Goal: Browse casually

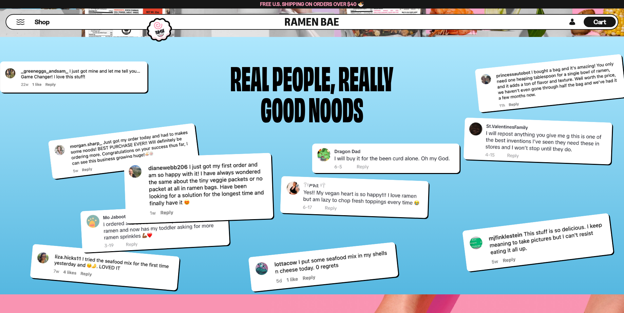
scroll to position [2739, 0]
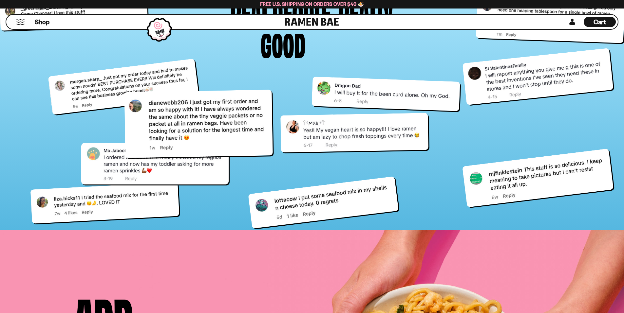
scroll to position [2729, 0]
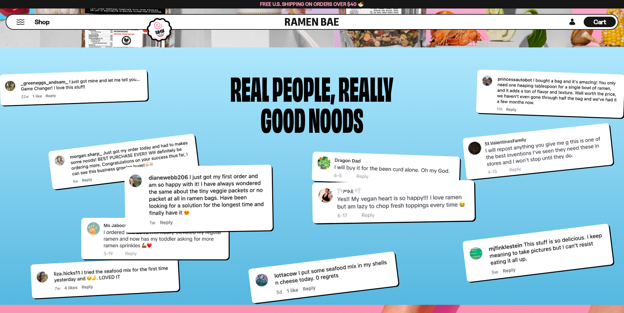
drag, startPoint x: 351, startPoint y: 220, endPoint x: 390, endPoint y: 215, distance: 39.4
click at [390, 215] on div at bounding box center [393, 202] width 163 height 44
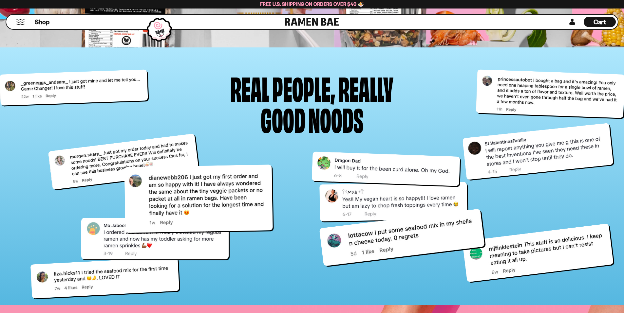
drag, startPoint x: 347, startPoint y: 274, endPoint x: 425, endPoint y: 234, distance: 88.2
click at [425, 234] on div at bounding box center [401, 238] width 165 height 58
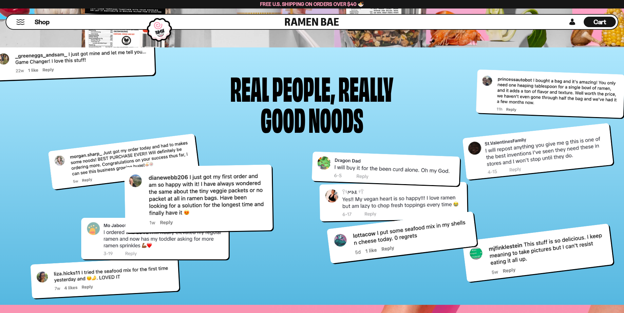
drag, startPoint x: 105, startPoint y: 90, endPoint x: 114, endPoint y: 40, distance: 50.8
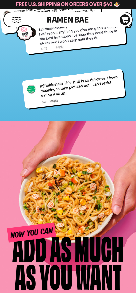
scroll to position [2345, 0]
